Goal: Go to known website: Go to known website

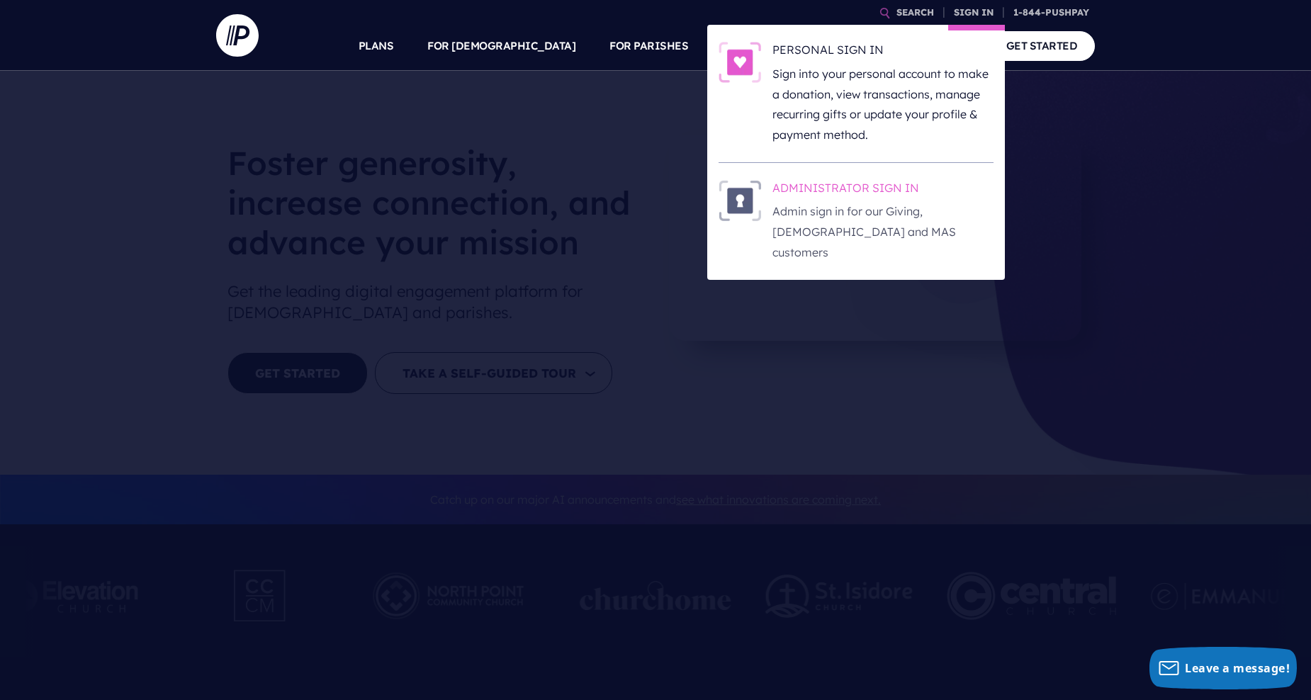
click at [884, 193] on h6 "ADMINISTRATOR SIGN IN" at bounding box center [883, 190] width 221 height 21
click at [860, 193] on h6 "ADMINISTRATOR SIGN IN" at bounding box center [883, 190] width 221 height 21
click at [941, 204] on p "Admin sign in for our Giving, [DEMOGRAPHIC_DATA] and MAS customers" at bounding box center [883, 231] width 221 height 61
click at [845, 208] on p "Admin sign in for our Giving, [DEMOGRAPHIC_DATA] and MAS customers" at bounding box center [883, 231] width 221 height 61
click at [880, 222] on p "Admin sign in for our Giving, [DEMOGRAPHIC_DATA] and MAS customers" at bounding box center [883, 231] width 221 height 61
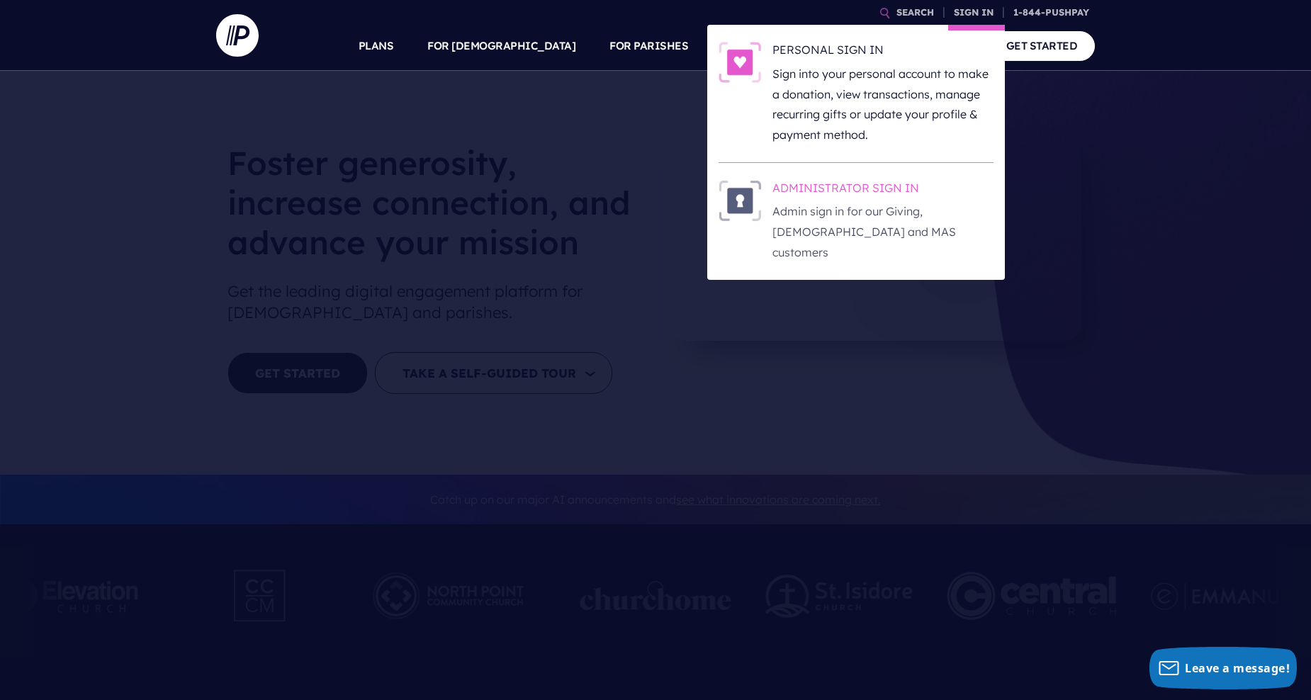
click at [871, 189] on h6 "ADMINISTRATOR SIGN IN" at bounding box center [883, 190] width 221 height 21
